Goal: Transaction & Acquisition: Download file/media

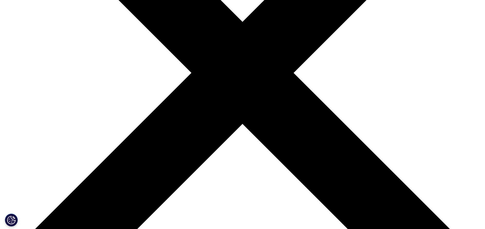
scroll to position [253, 0]
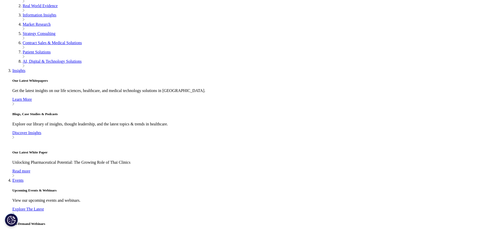
scroll to position [222, 0]
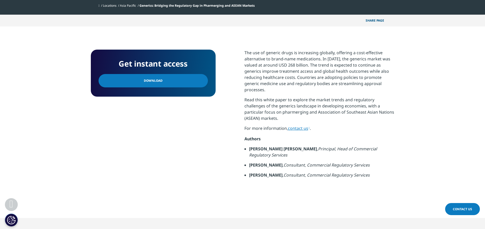
click at [162, 77] on link "Download" at bounding box center [153, 80] width 109 height 13
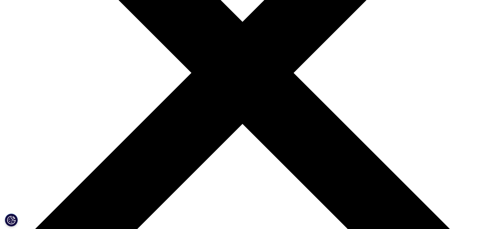
scroll to position [182, 0]
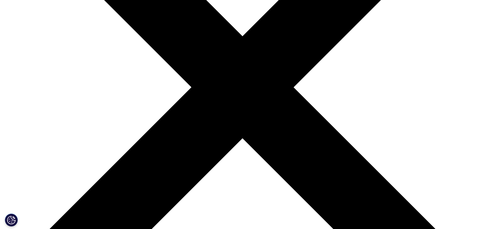
scroll to position [161, 0]
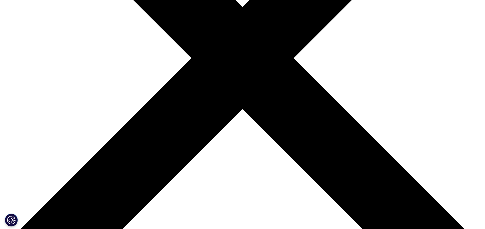
scroll to position [192, 0]
